Goal: Transaction & Acquisition: Subscribe to service/newsletter

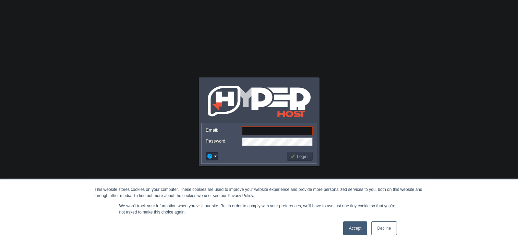
drag, startPoint x: 367, startPoint y: 228, endPoint x: 360, endPoint y: 225, distance: 7.8
click at [367, 225] on div "Accept Decline" at bounding box center [370, 228] width 58 height 18
click at [354, 227] on link "Accept" at bounding box center [355, 228] width 24 height 14
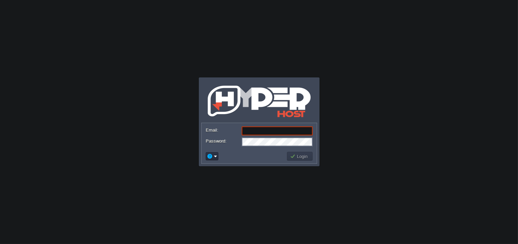
drag, startPoint x: 216, startPoint y: 161, endPoint x: 208, endPoint y: 157, distance: 8.9
click at [211, 157] on td at bounding box center [212, 156] width 15 height 10
click at [208, 157] on button "button" at bounding box center [210, 156] width 6 height 6
click at [224, 183] on span "Signup" at bounding box center [223, 181] width 14 height 5
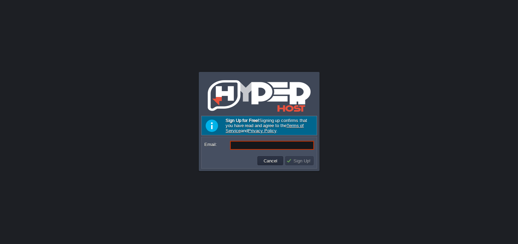
paste input "[EMAIL_ADDRESS][DOMAIN_NAME]"
type input "[EMAIL_ADDRESS][DOMAIN_NAME]"
click at [306, 160] on button "Sign Up!" at bounding box center [299, 161] width 26 height 6
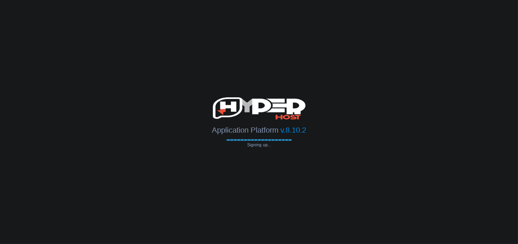
type input "[EMAIL_ADDRESS][DOMAIN_NAME]"
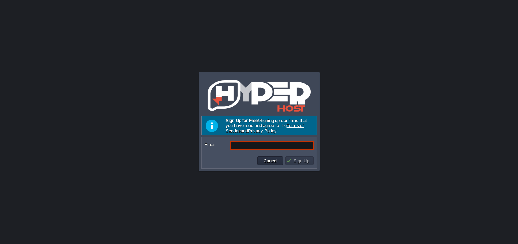
click at [268, 150] on input "Email:" at bounding box center [272, 145] width 84 height 9
paste input "octaviomarcelo777@myyahoo.com"
type input "octaviomarcelo777@myyahoo.com"
click at [280, 160] on div "Required Field" at bounding box center [294, 158] width 39 height 12
click at [299, 161] on button "Sign Up!" at bounding box center [299, 161] width 26 height 6
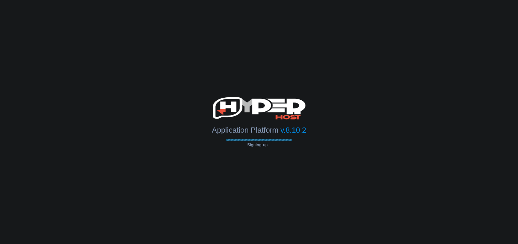
type input "octaviomarcelo777@myyahoo.com"
